Goal: Transaction & Acquisition: Purchase product/service

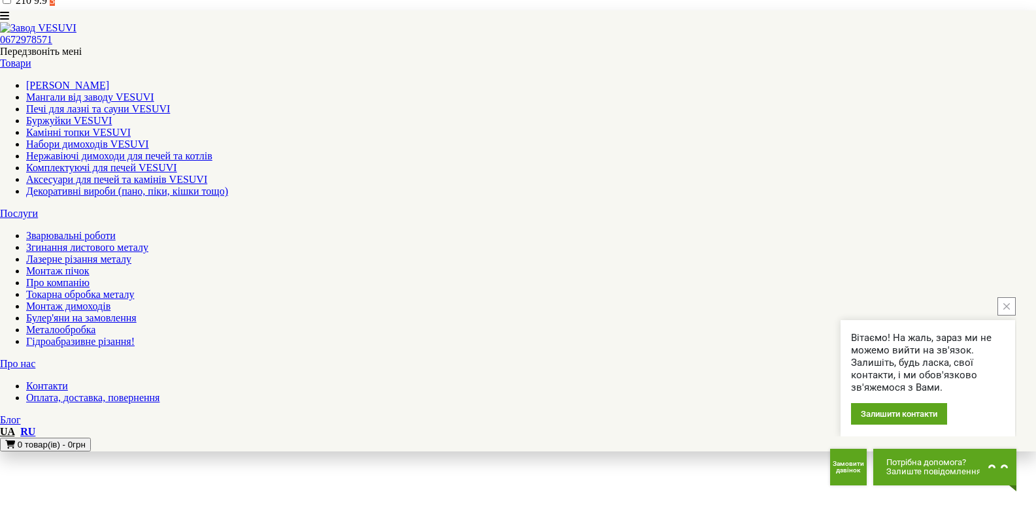
scroll to position [1308, 0]
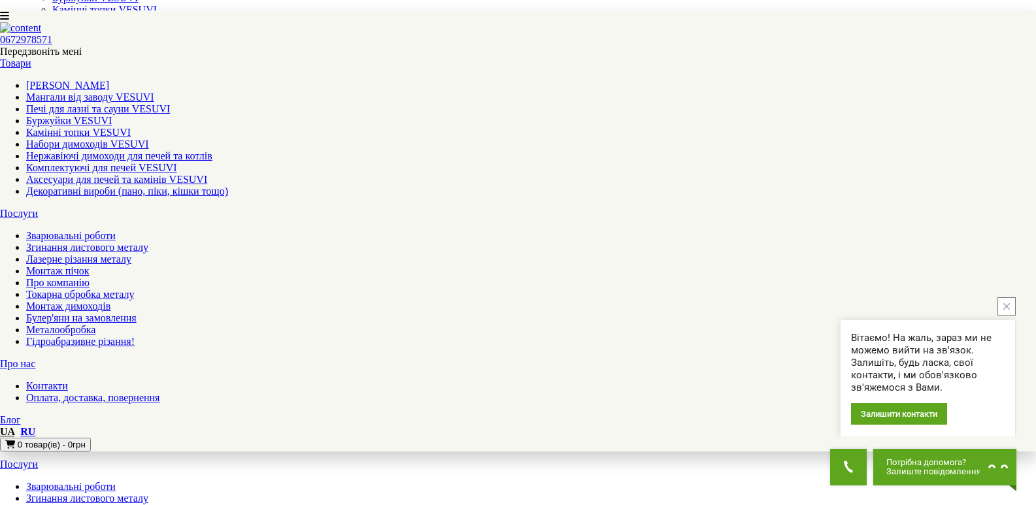
scroll to position [131, 0]
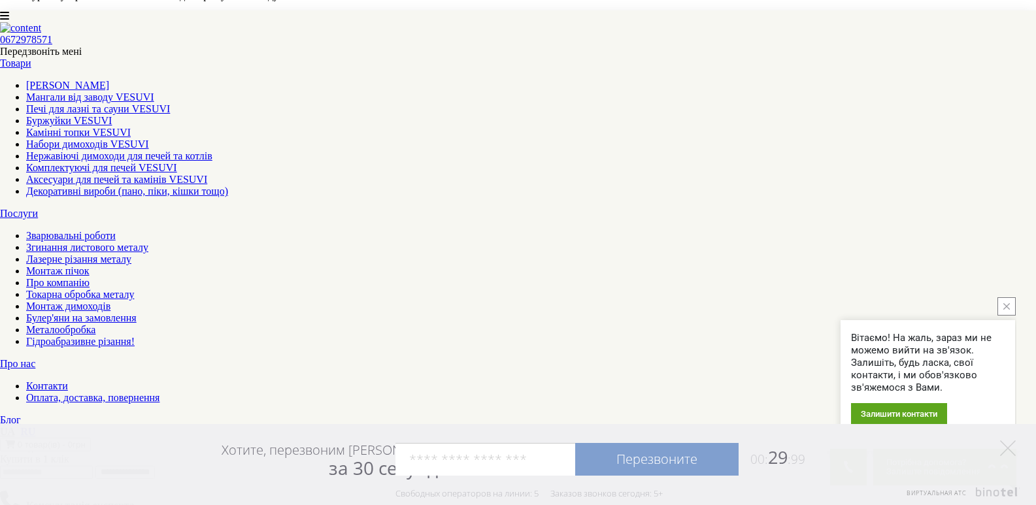
scroll to position [1085, 0]
click at [1012, 307] on button "close button" at bounding box center [1007, 307] width 18 height 18
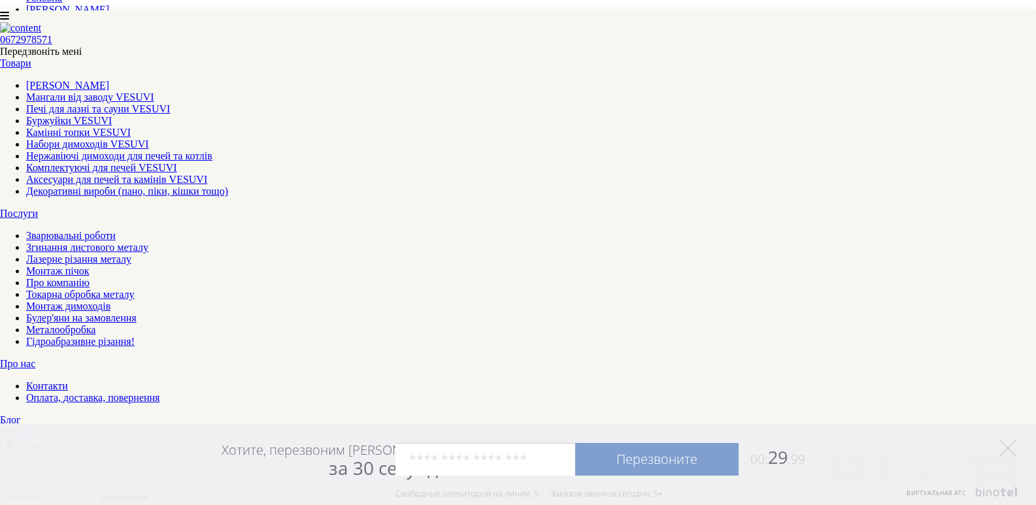
scroll to position [758, 0]
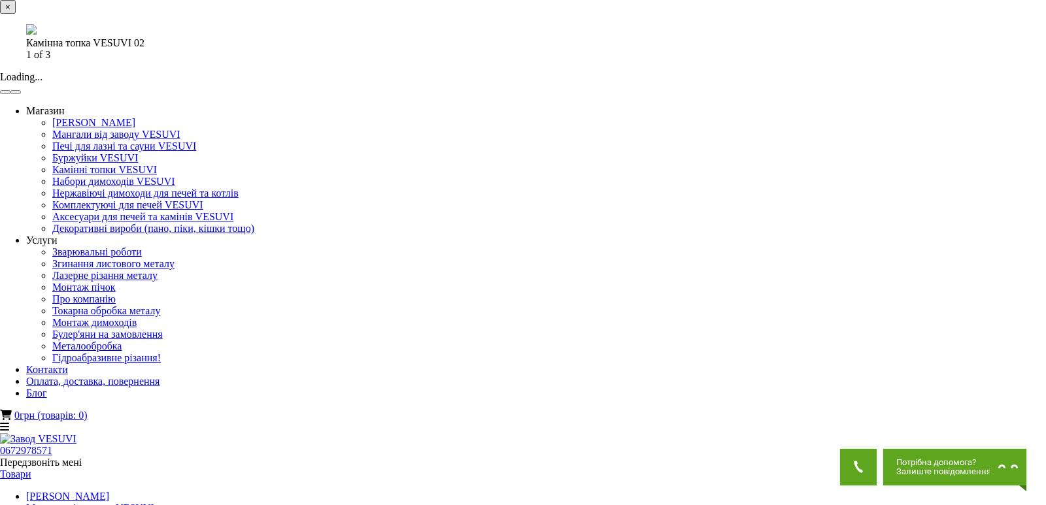
click at [21, 94] on button "button" at bounding box center [15, 92] width 10 height 4
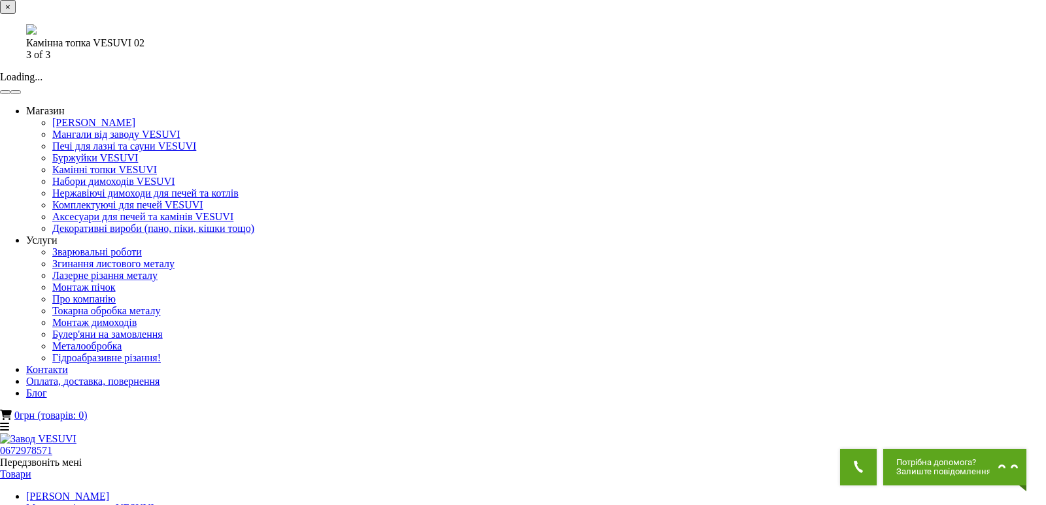
click at [21, 94] on button "button" at bounding box center [15, 92] width 10 height 4
